Goal: Transaction & Acquisition: Book appointment/travel/reservation

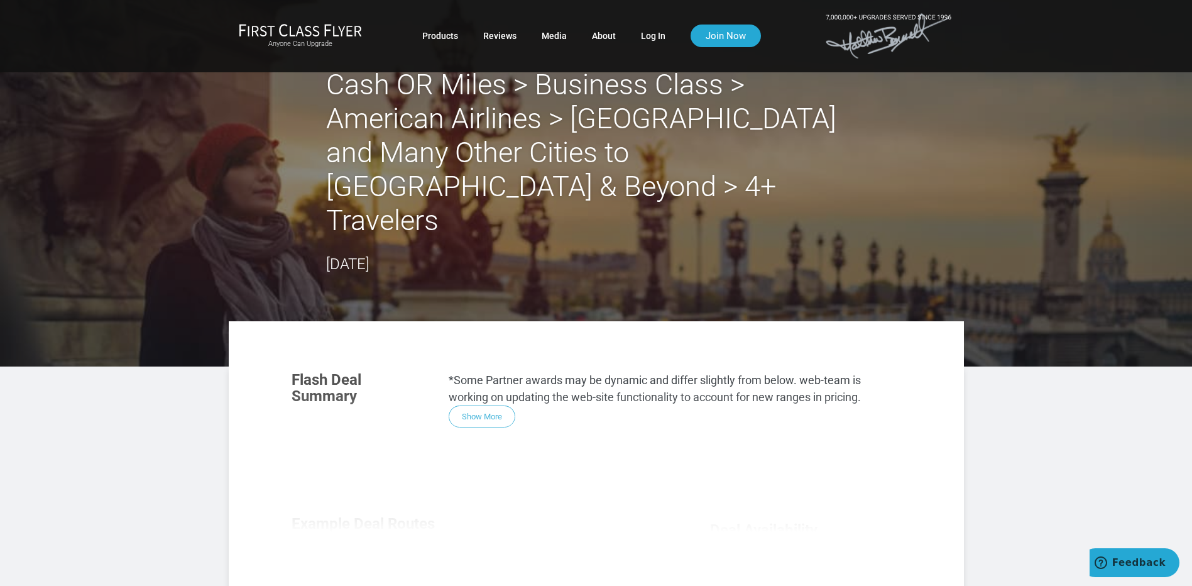
click at [487, 359] on div "Flash Deal Summary *Some Partner awards may be dynamic and differ slightly from…" at bounding box center [596, 530] width 635 height 343
click at [651, 35] on link "Log In" at bounding box center [653, 36] width 25 height 23
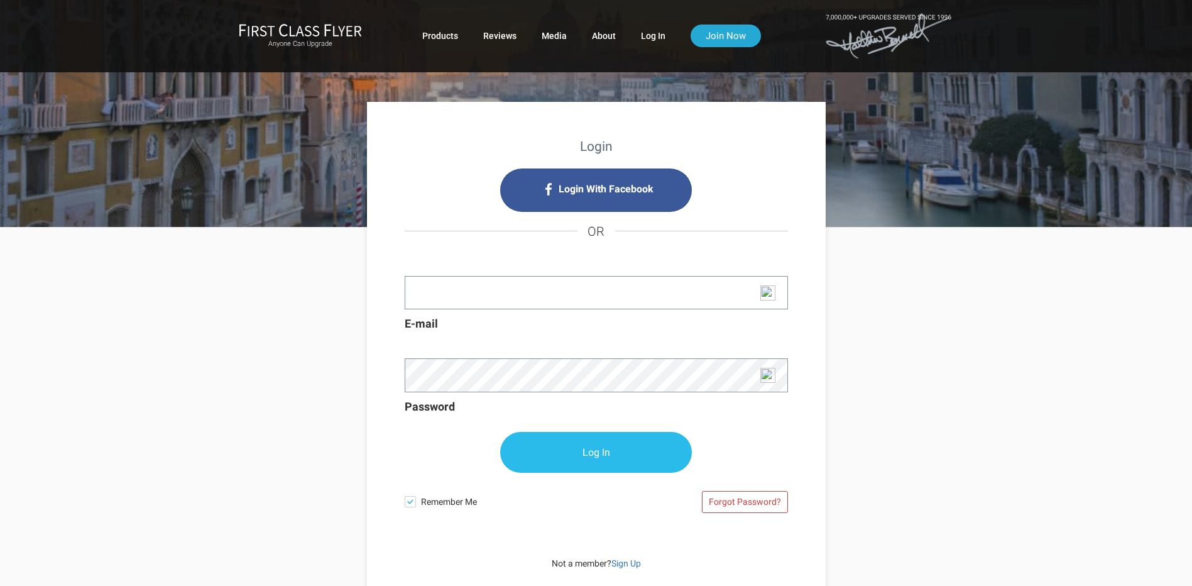
type input "[EMAIL_ADDRESS][PERSON_NAME][DOMAIN_NAME]"
click at [581, 454] on input "Log In" at bounding box center [596, 452] width 192 height 41
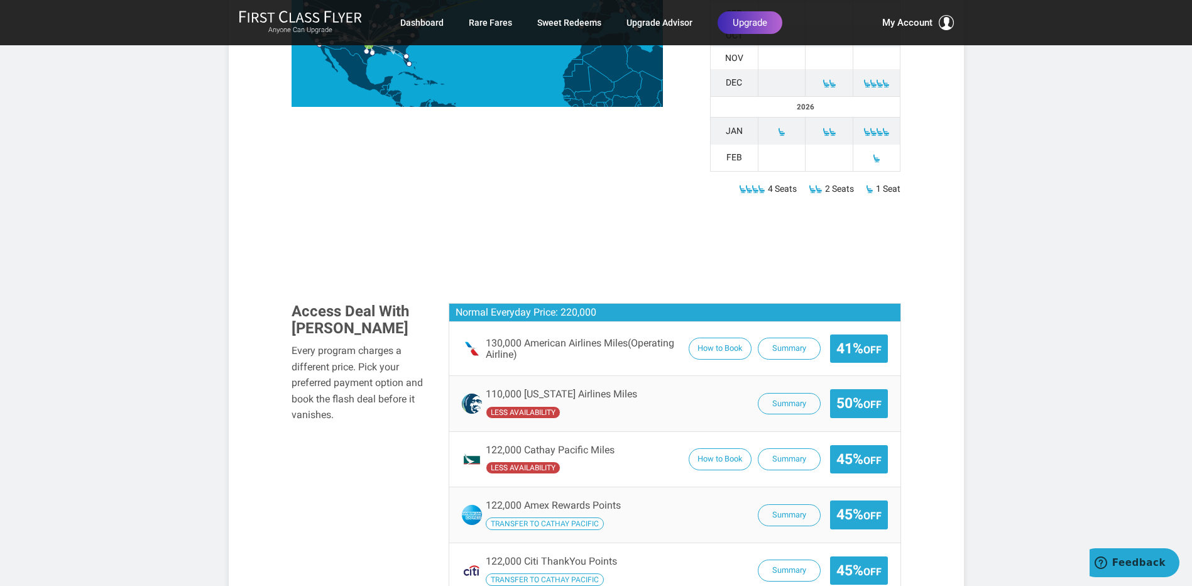
scroll to position [754, 0]
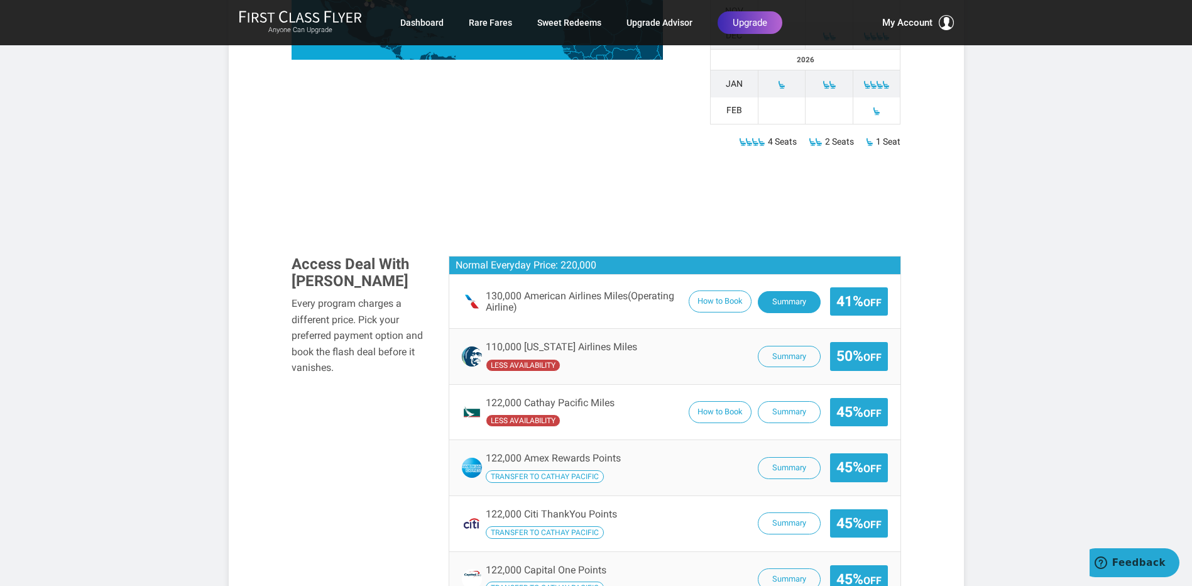
click at [782, 291] on button "Summary" at bounding box center [789, 302] width 63 height 22
